Goal: Information Seeking & Learning: Learn about a topic

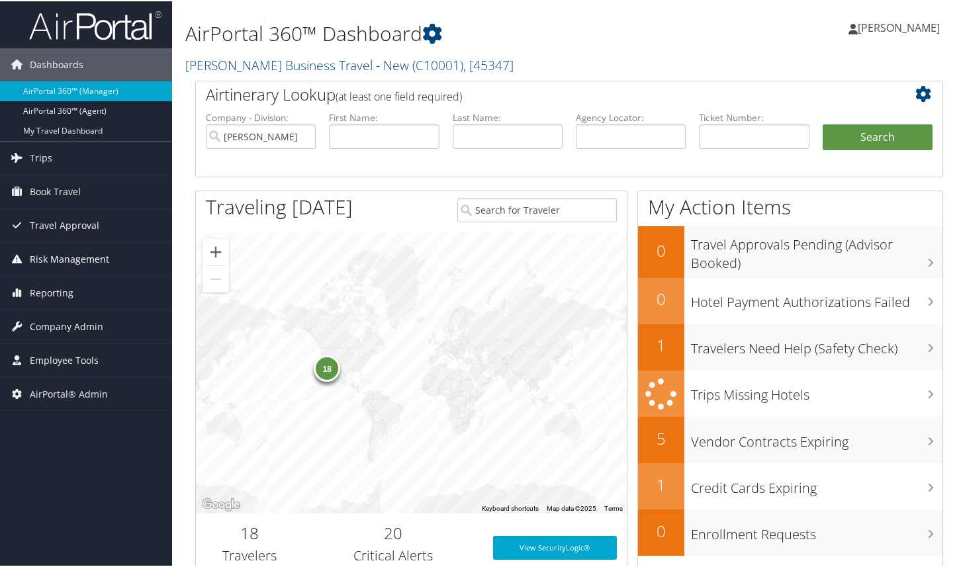
click at [71, 263] on span "Risk Management" at bounding box center [69, 258] width 79 height 33
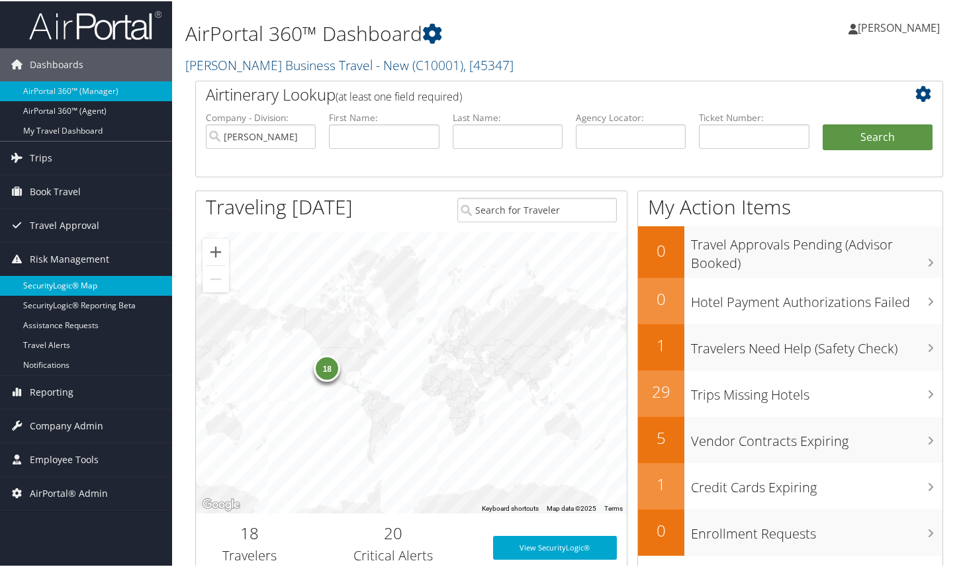
click at [69, 283] on link "SecurityLogic® Map" at bounding box center [86, 285] width 172 height 20
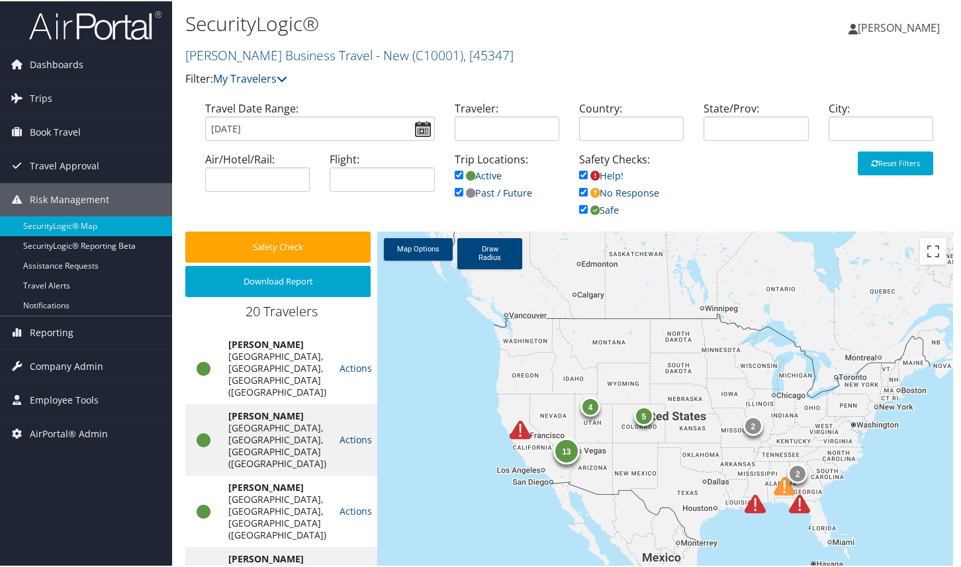
click at [562, 451] on div "13" at bounding box center [566, 450] width 26 height 26
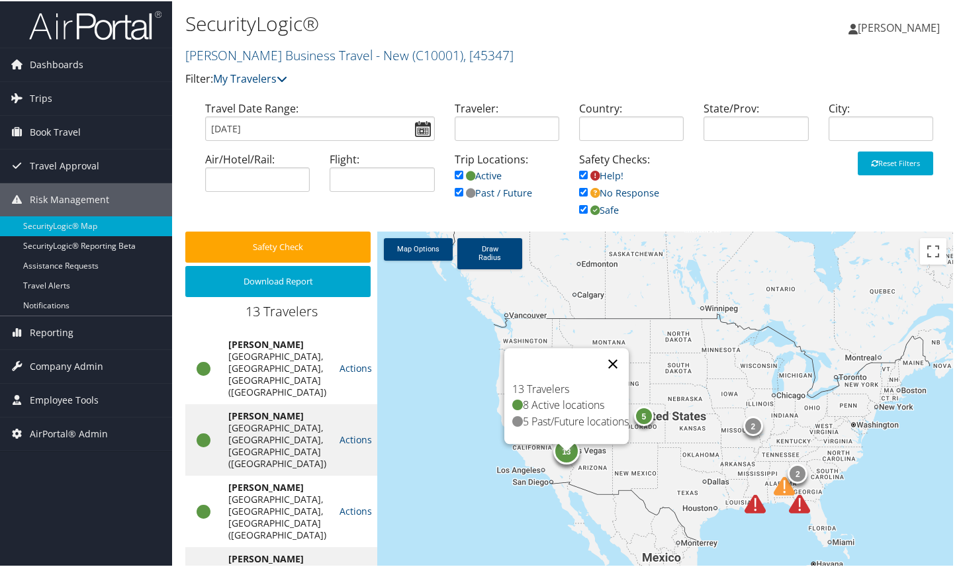
click at [617, 351] on button "Close" at bounding box center [613, 363] width 32 height 32
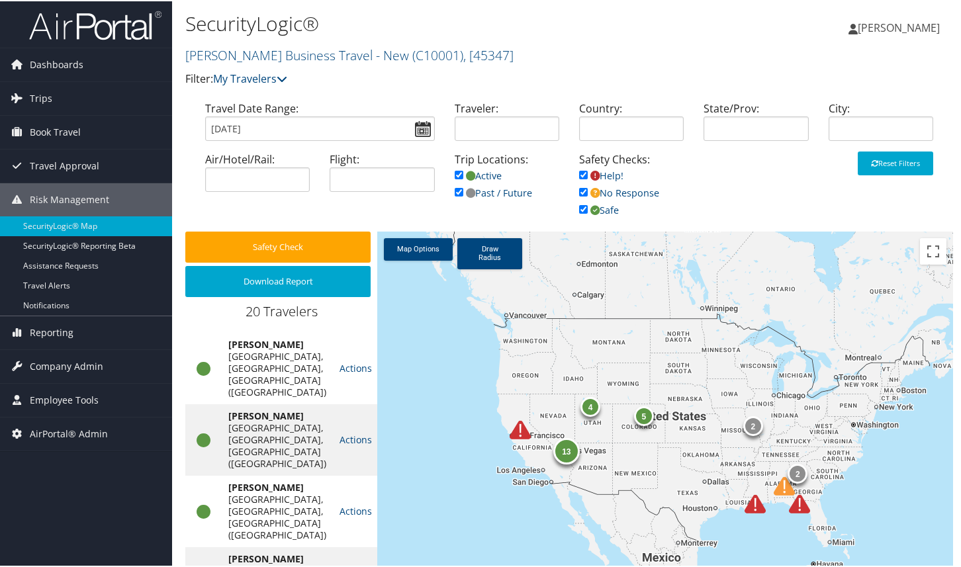
click at [642, 411] on div "5" at bounding box center [644, 415] width 20 height 20
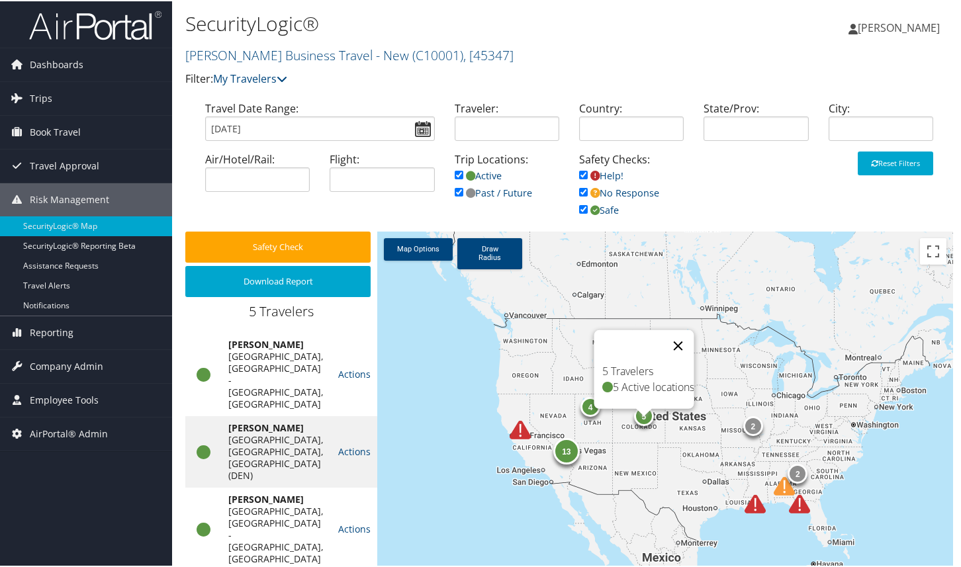
click at [686, 341] on button "Close" at bounding box center [678, 345] width 32 height 32
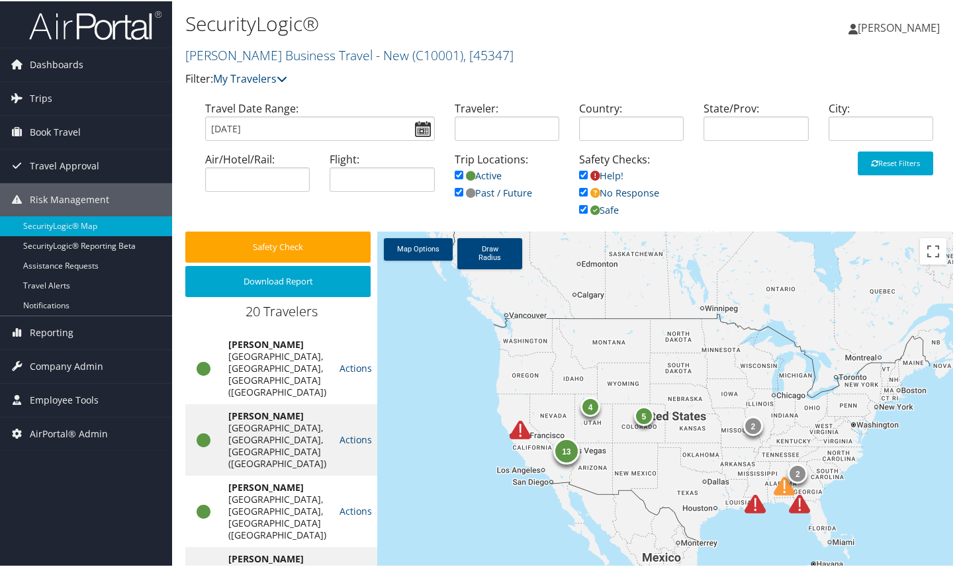
click at [515, 433] on img at bounding box center [520, 428] width 21 height 21
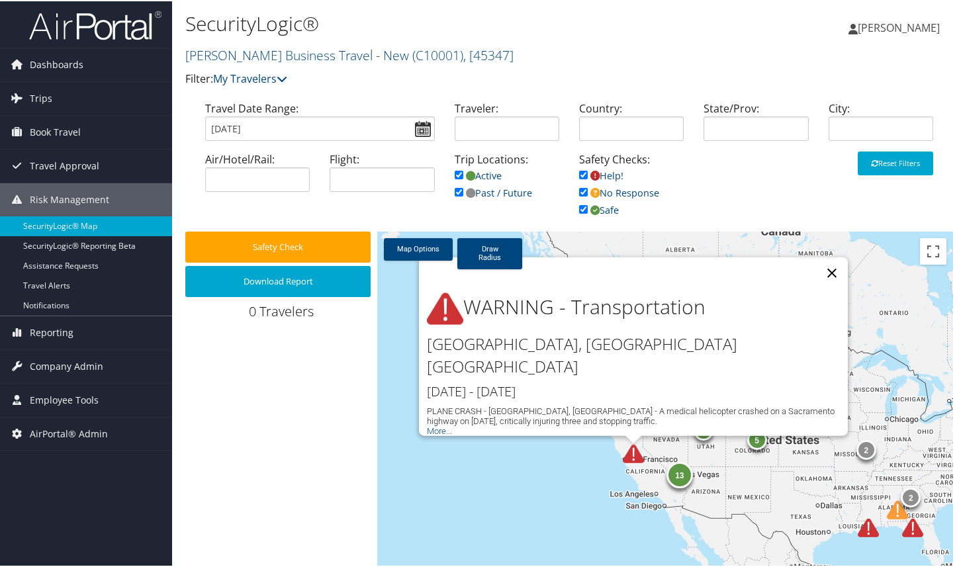
click at [829, 280] on button "Close" at bounding box center [832, 272] width 32 height 32
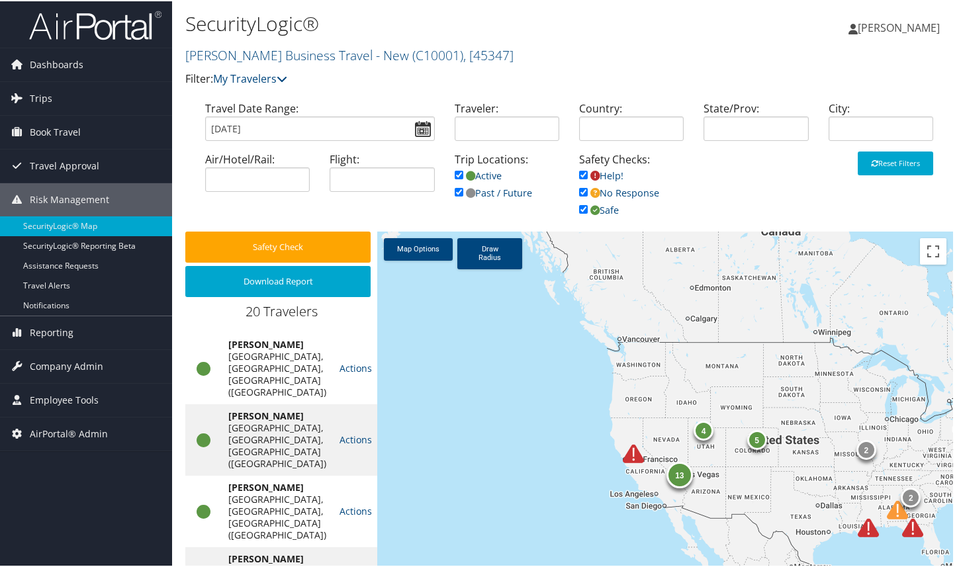
click at [867, 526] on img at bounding box center [868, 526] width 21 height 21
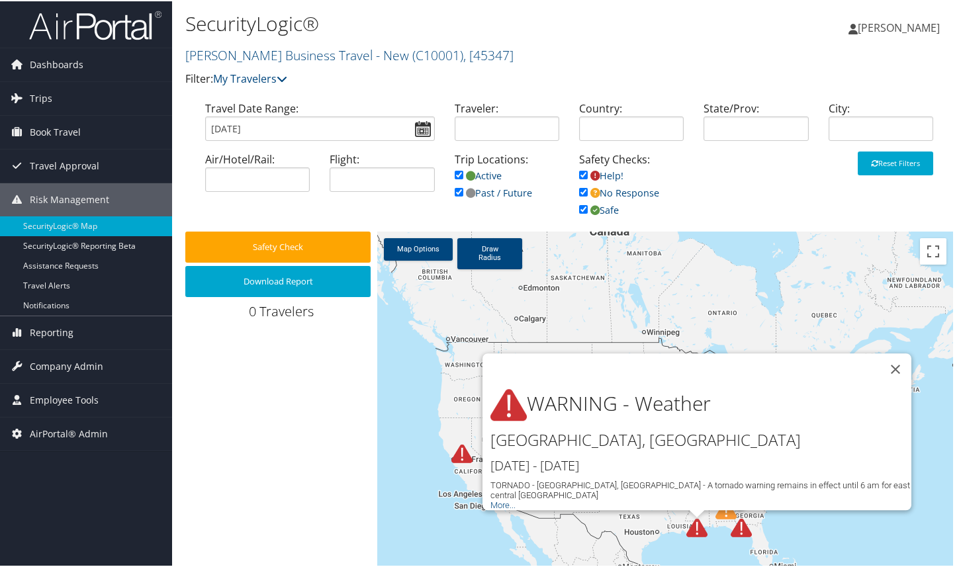
click at [733, 527] on img at bounding box center [741, 526] width 21 height 21
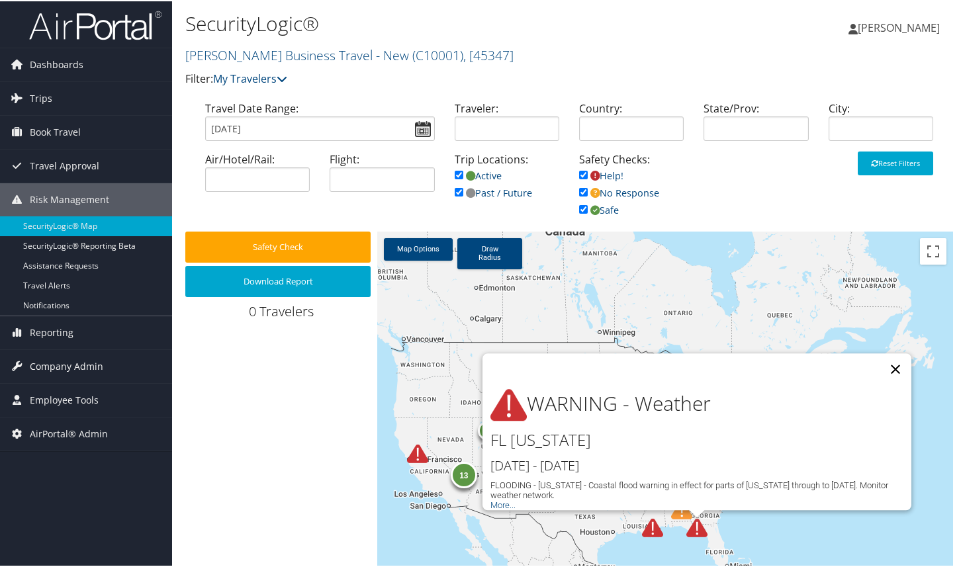
click at [891, 361] on button "Close" at bounding box center [895, 368] width 32 height 32
